Goal: Task Accomplishment & Management: Complete application form

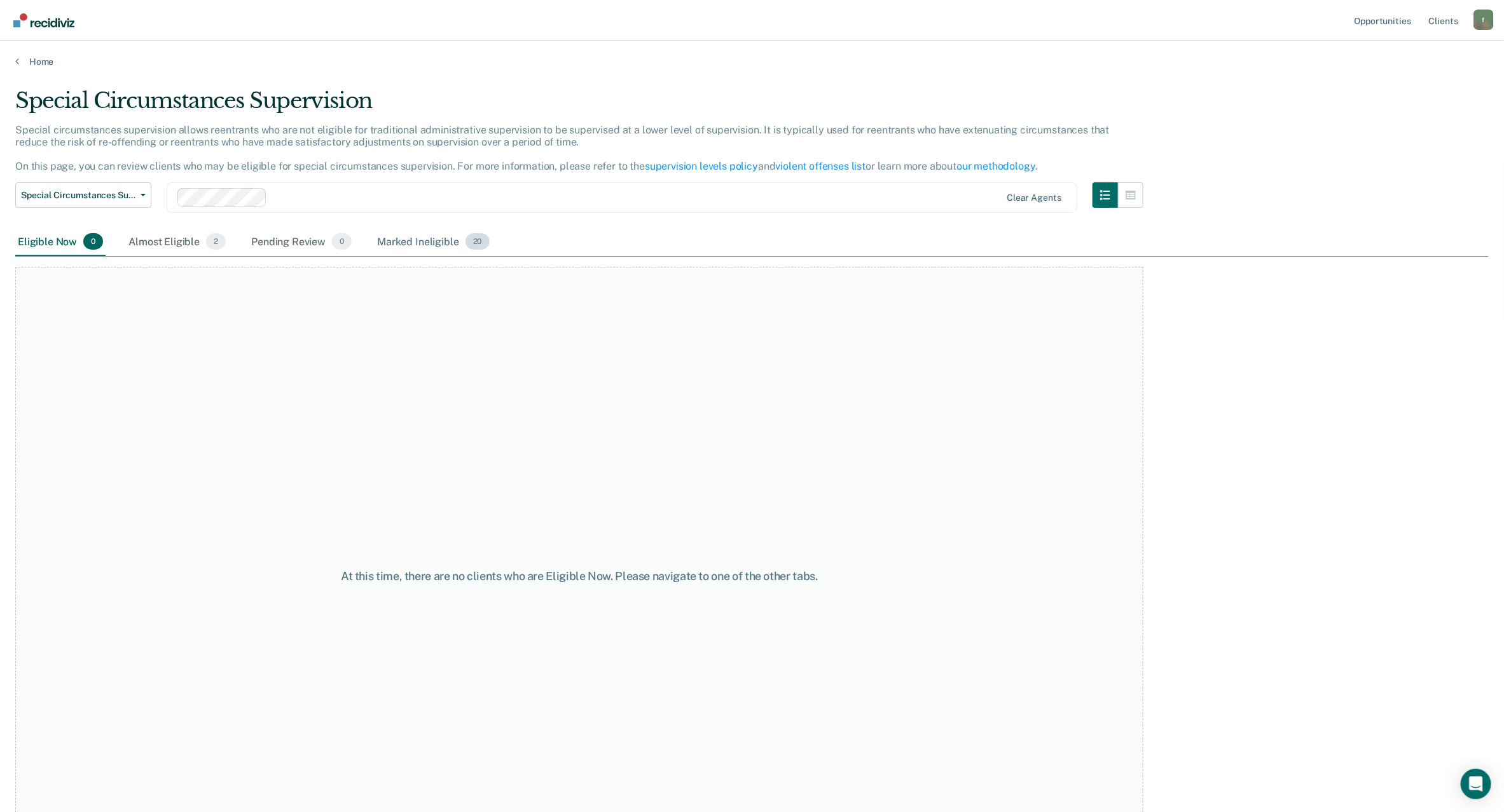
click at [462, 243] on div "Marked Ineligible 20" at bounding box center [433, 242] width 117 height 28
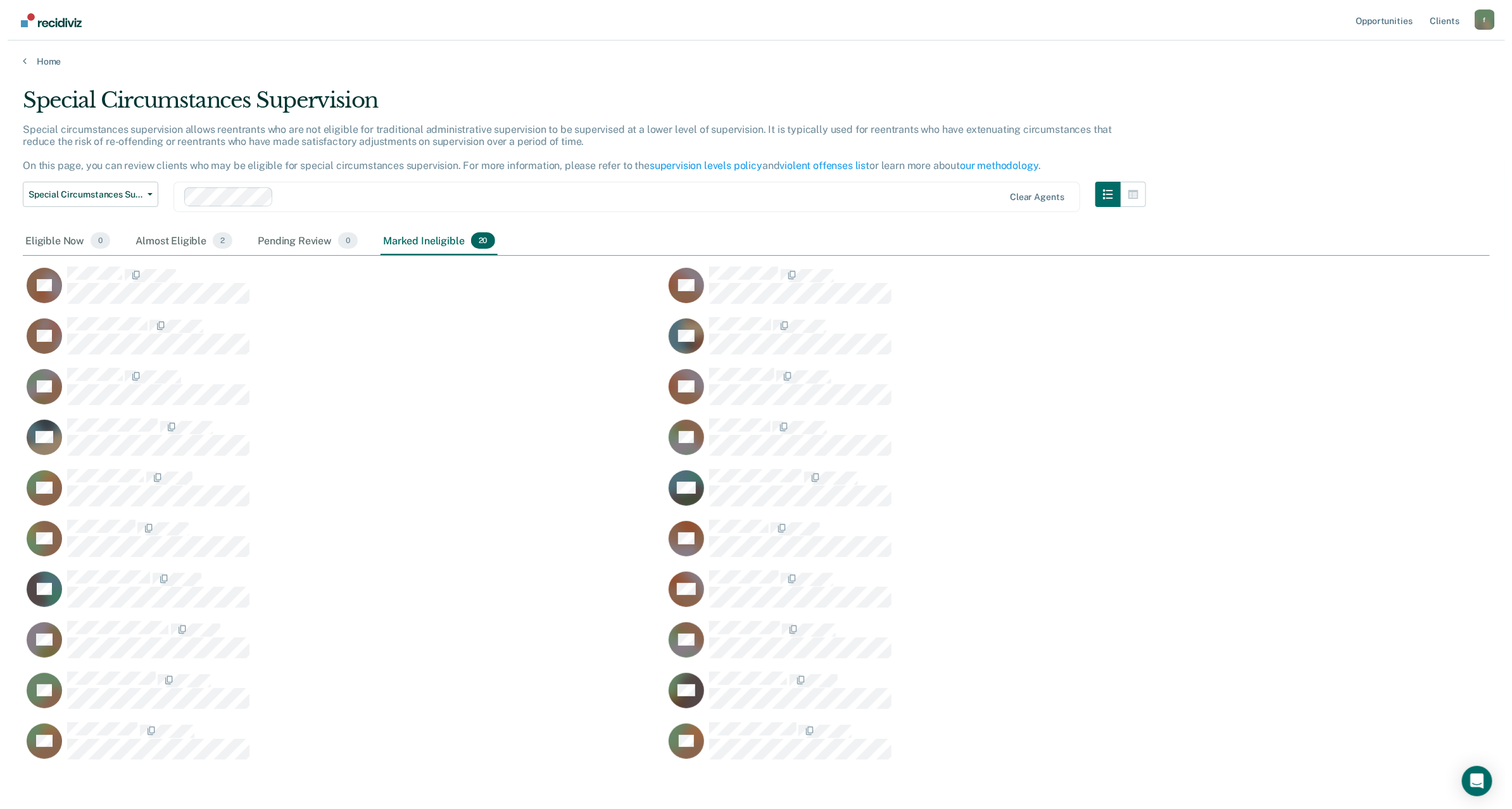
scroll to position [667, 1453]
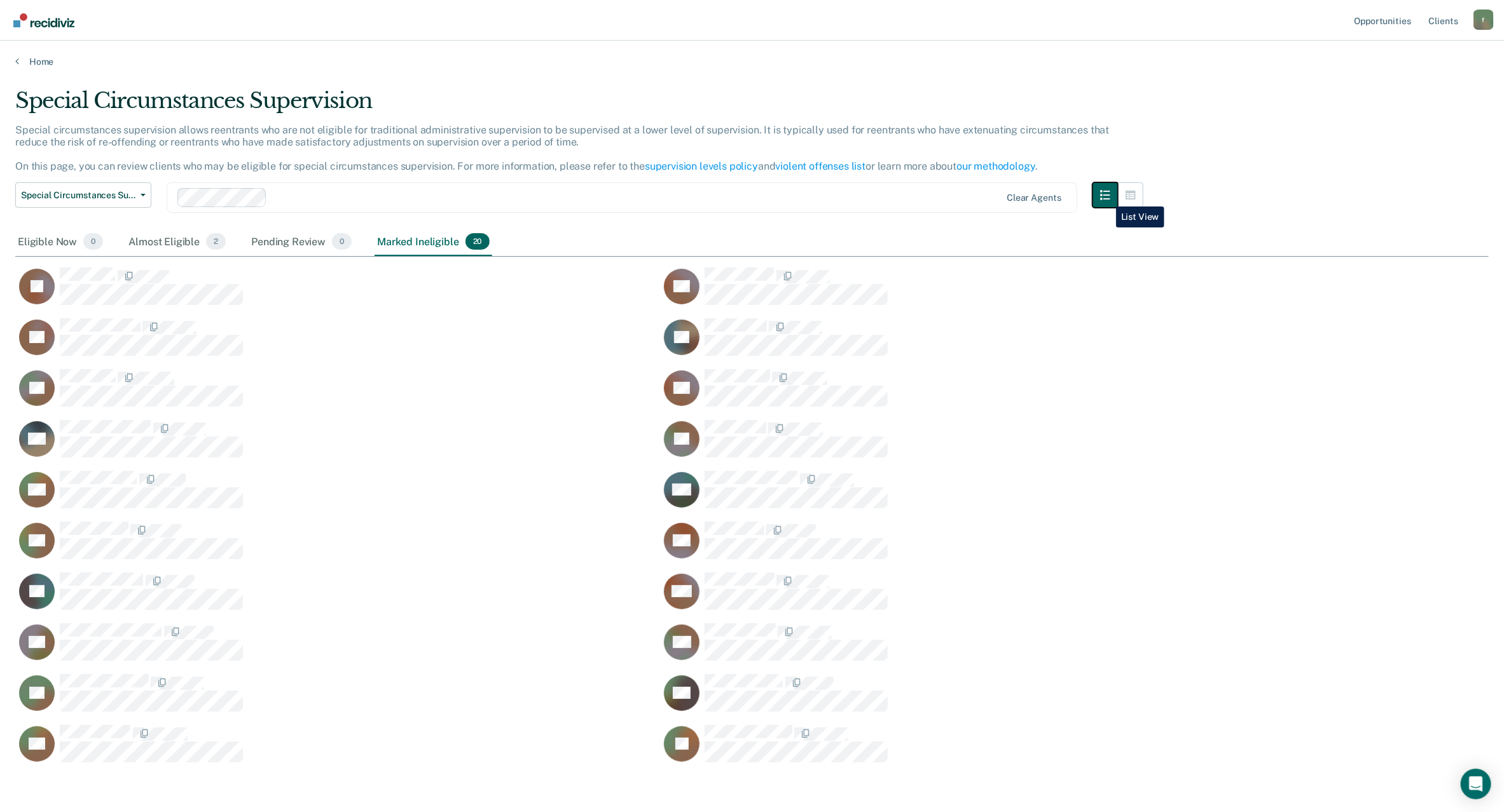
click at [1106, 197] on button "button" at bounding box center [1105, 195] width 26 height 26
click at [1110, 200] on icon "button" at bounding box center [1104, 195] width 10 height 10
click at [1117, 200] on button "button" at bounding box center [1105, 195] width 26 height 26
click at [141, 196] on icon "button" at bounding box center [143, 195] width 5 height 3
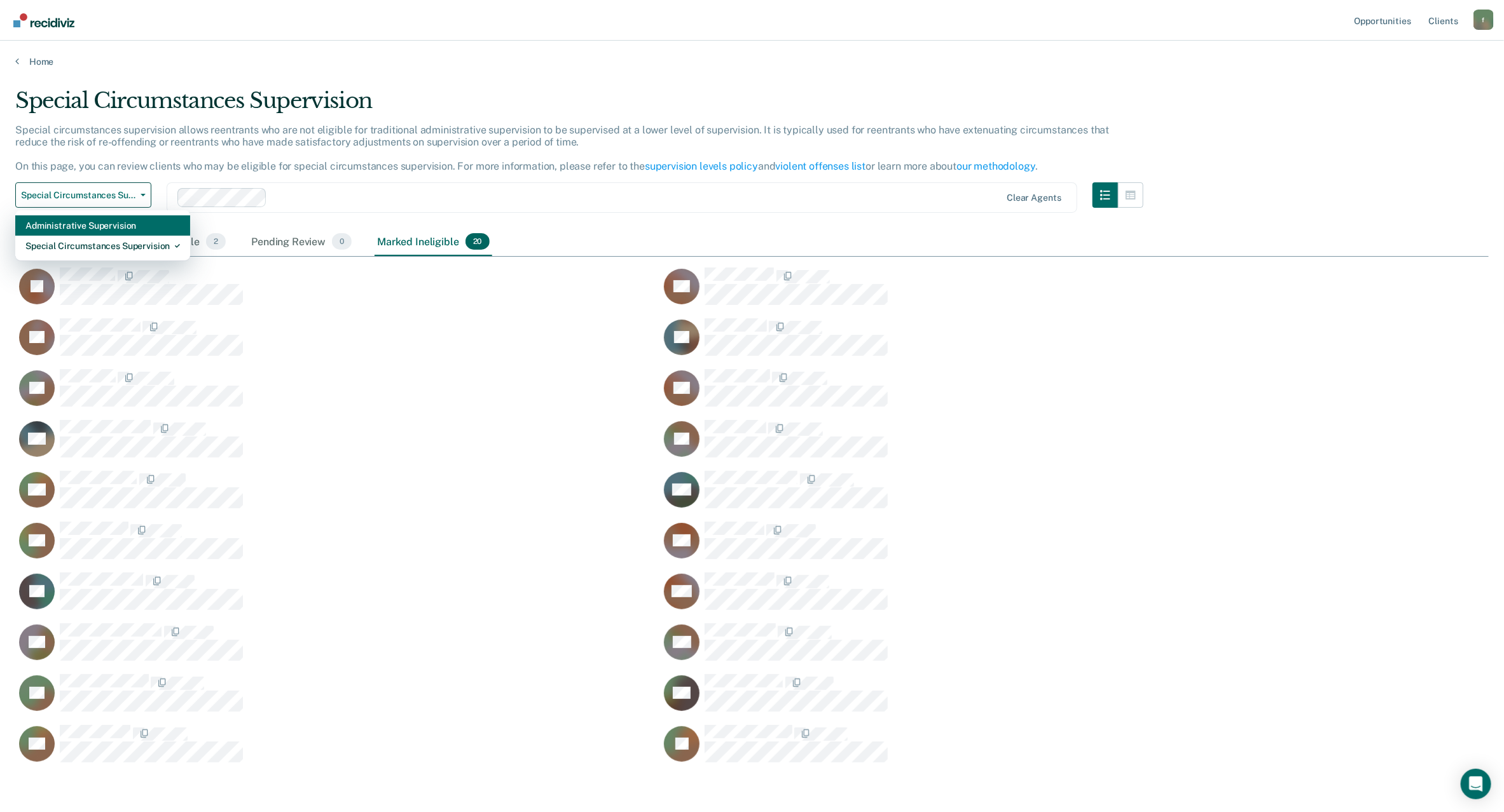
click at [138, 231] on div "Administrative Supervision" at bounding box center [103, 225] width 154 height 20
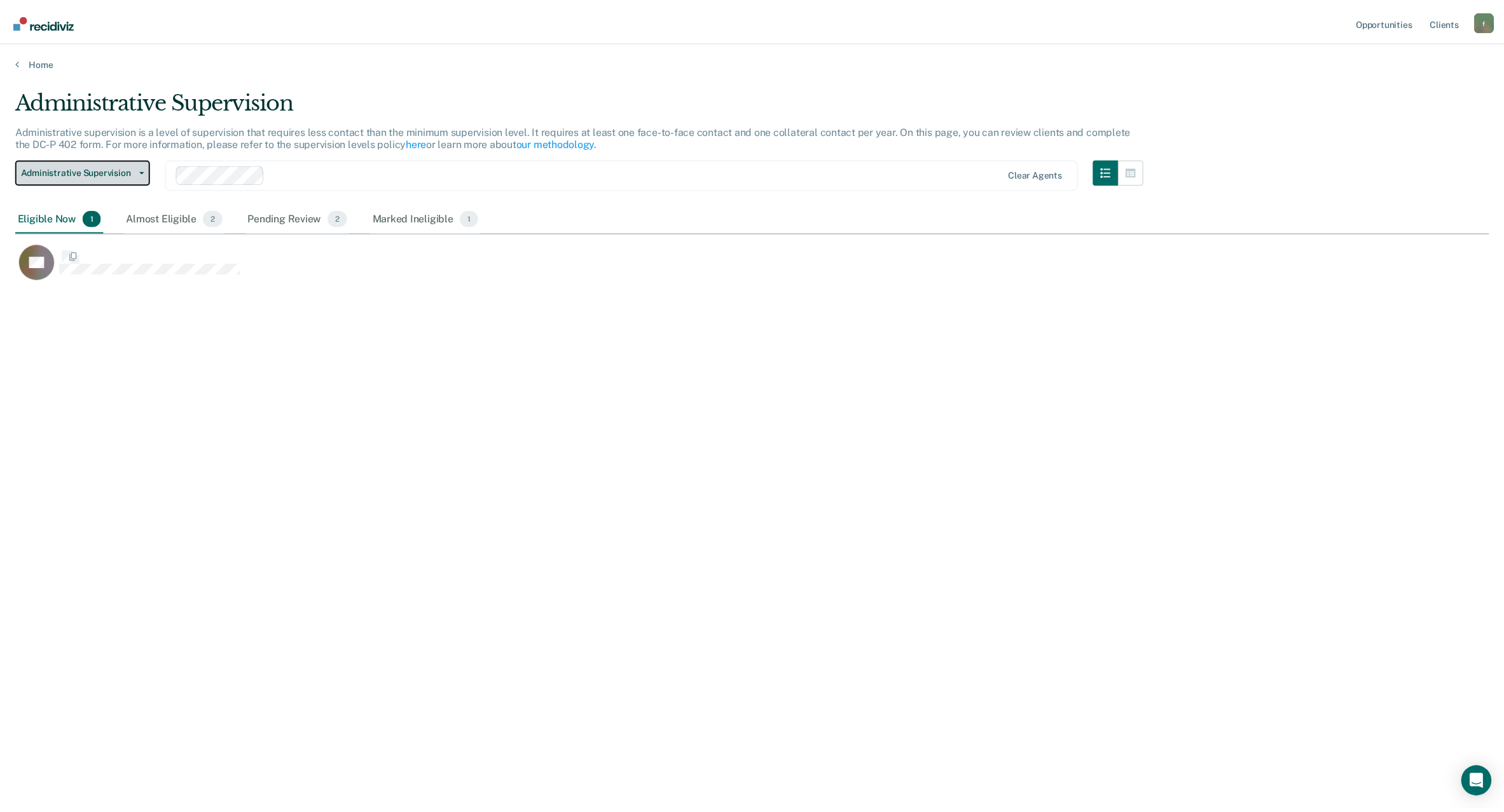
scroll to position [15, 15]
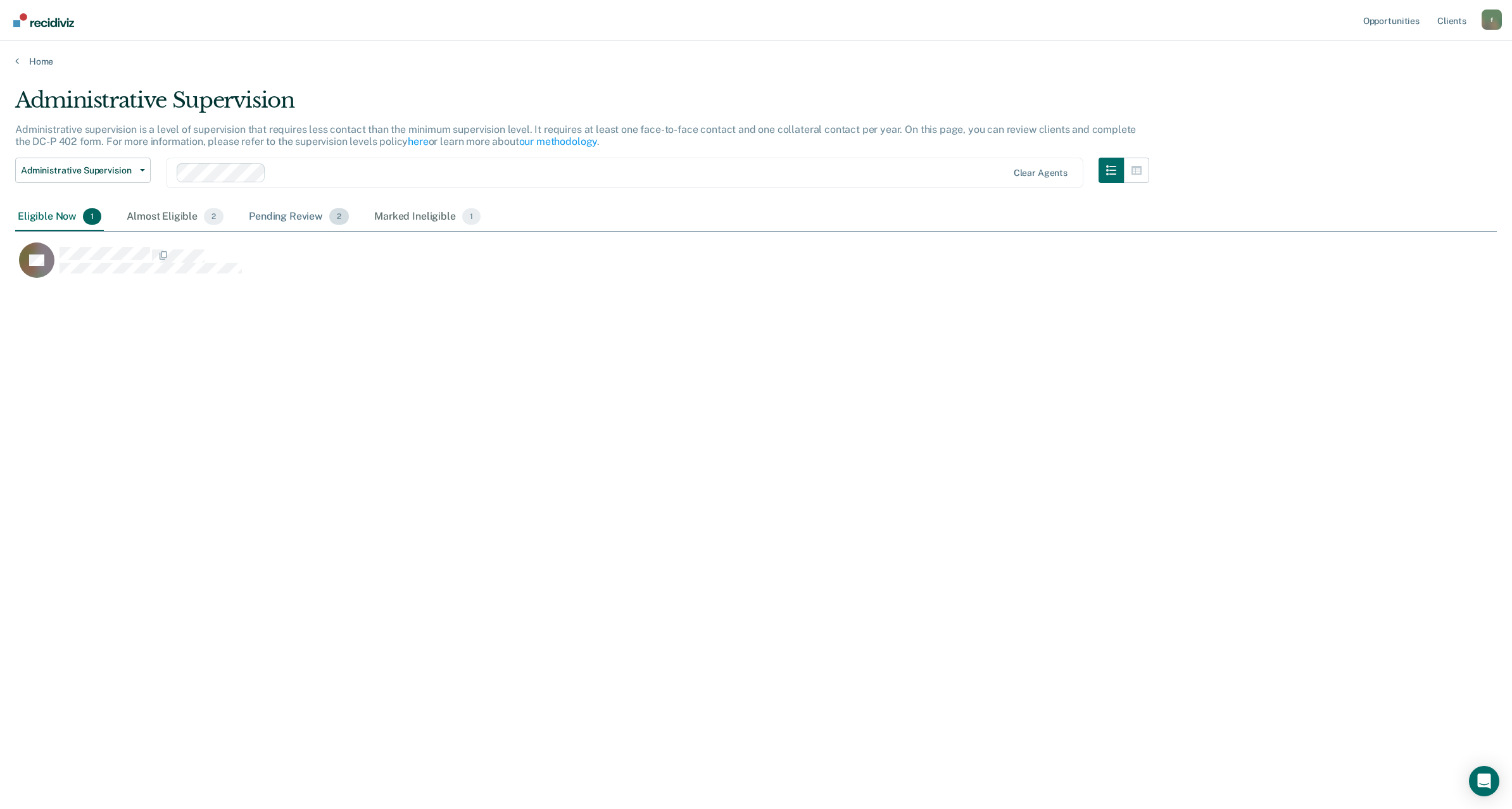
click at [291, 215] on div "Pending Review 2" at bounding box center [299, 217] width 105 height 28
click at [407, 220] on div "Marked Ineligible 1" at bounding box center [427, 217] width 111 height 28
click at [52, 218] on div "Eligible Now 1" at bounding box center [59, 217] width 88 height 28
click at [105, 176] on button "Administrative Supervision" at bounding box center [82, 171] width 136 height 26
click at [58, 216] on div "Eligible Now 1" at bounding box center [59, 217] width 88 height 28
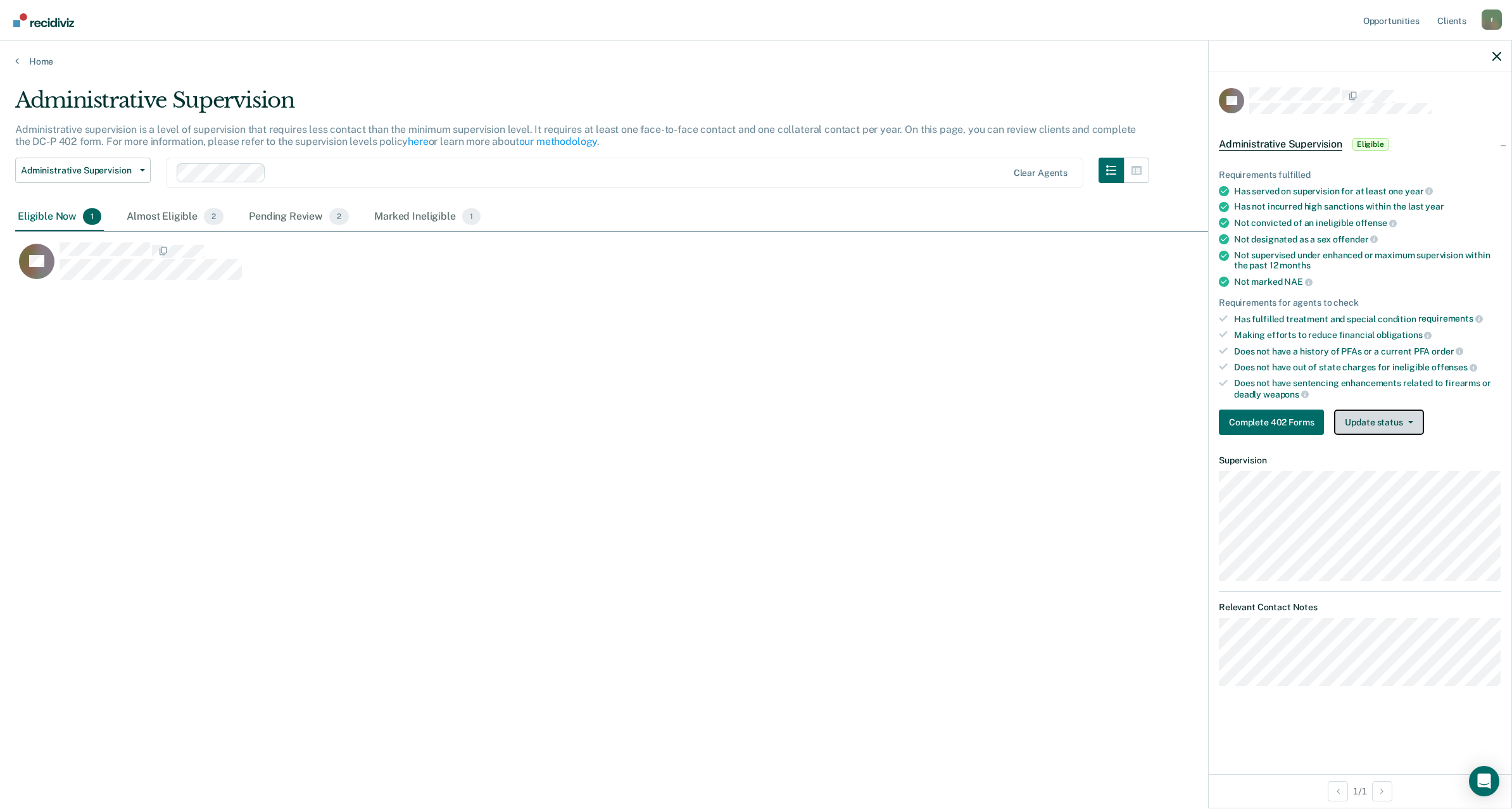
click at [1385, 422] on button "Update status" at bounding box center [1379, 423] width 89 height 26
click at [1304, 419] on button "Complete 402 Forms" at bounding box center [1272, 423] width 105 height 26
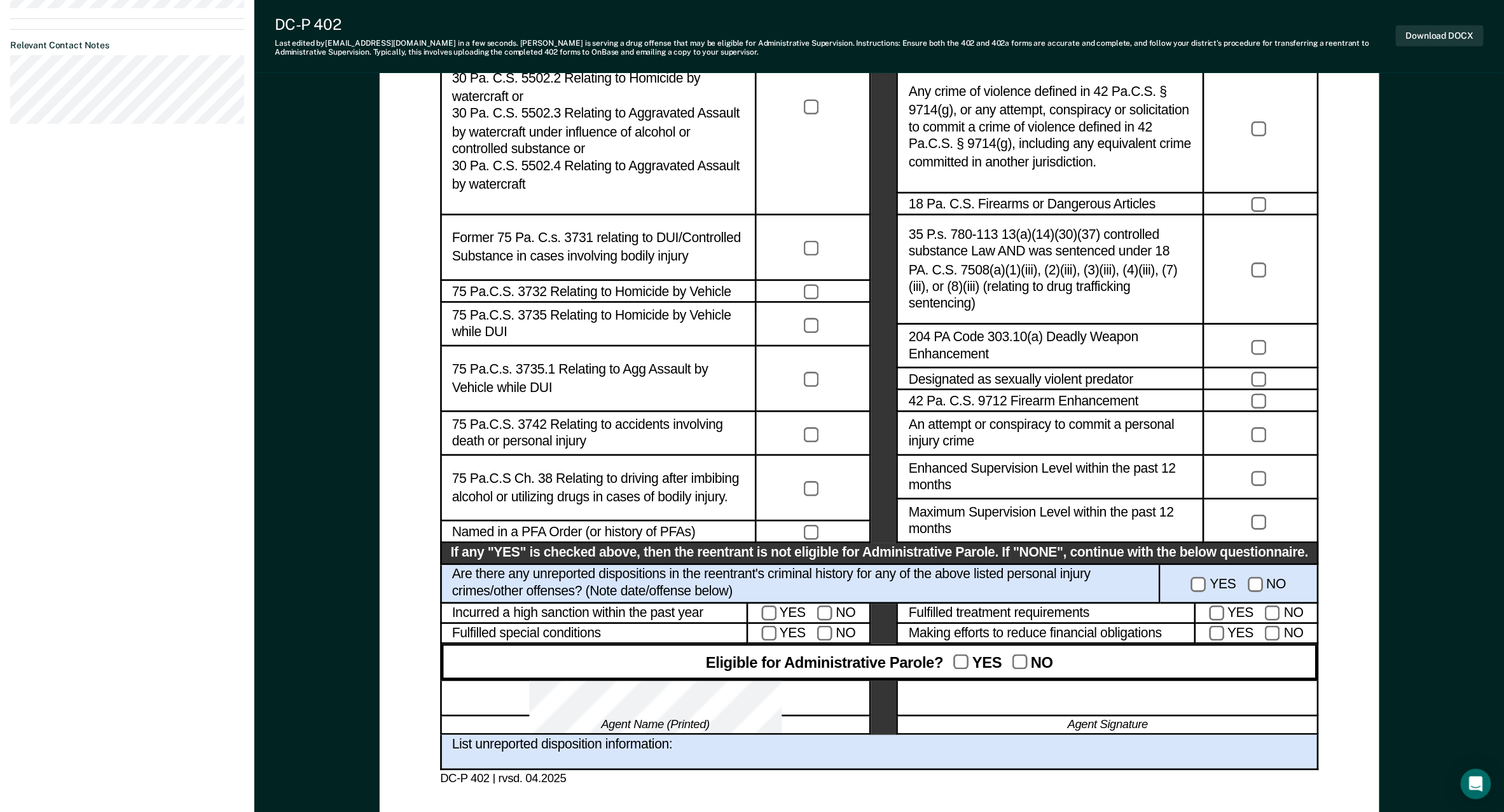
scroll to position [762, 0]
